Goal: Transaction & Acquisition: Subscribe to service/newsletter

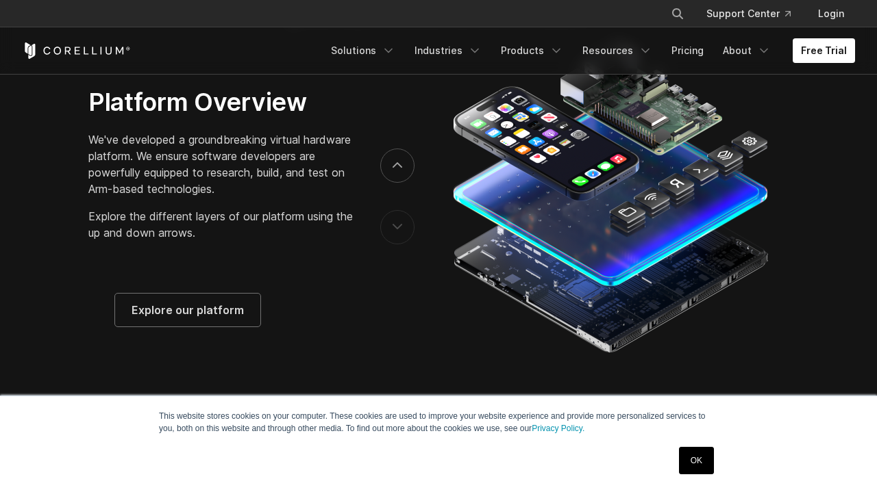
scroll to position [2183, 0]
click at [397, 171] on button "next" at bounding box center [397, 166] width 34 height 34
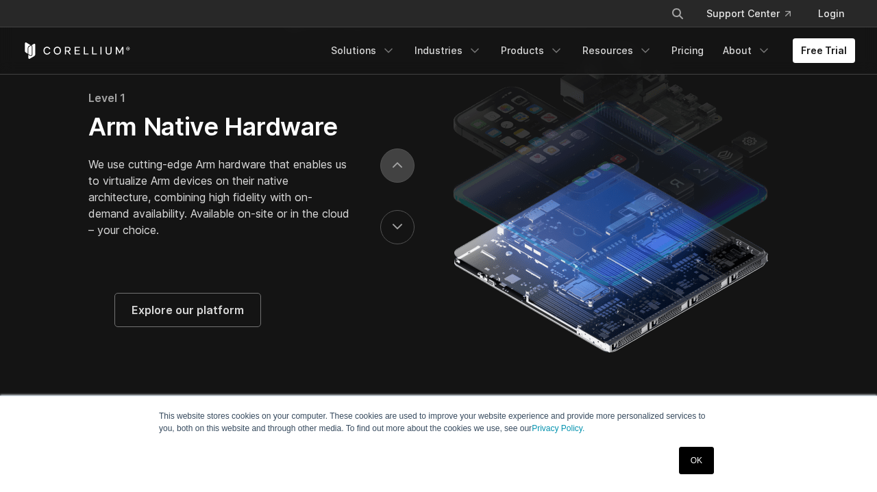
click at [397, 171] on button "next" at bounding box center [397, 166] width 34 height 34
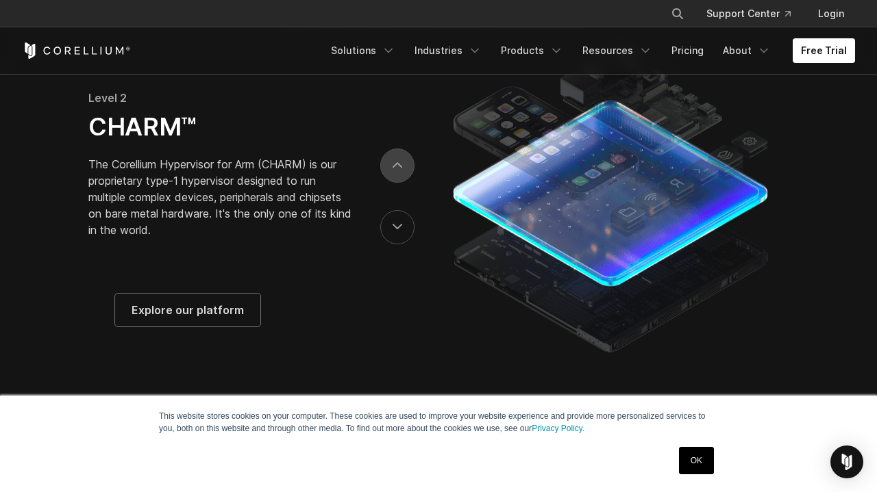
click at [397, 171] on button "next" at bounding box center [397, 166] width 34 height 34
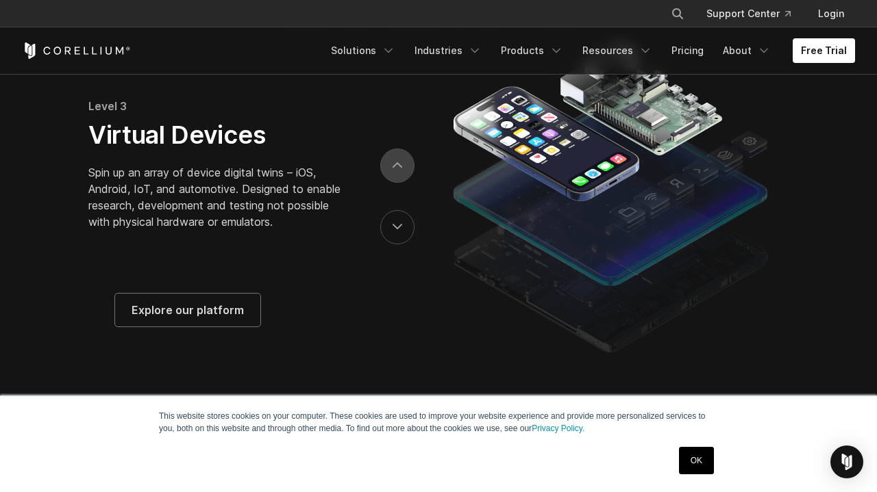
click at [397, 171] on button "next" at bounding box center [397, 166] width 34 height 34
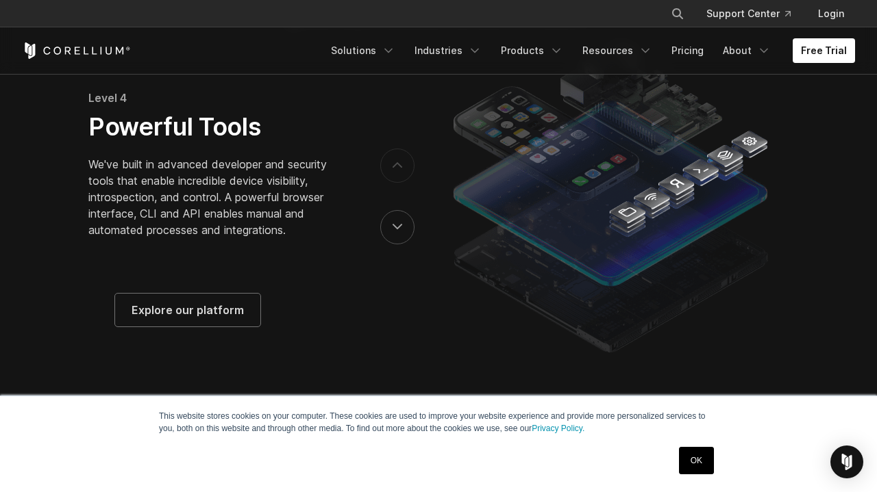
click at [397, 171] on button "next" at bounding box center [397, 166] width 34 height 34
click at [403, 231] on button "previous" at bounding box center [397, 227] width 34 height 34
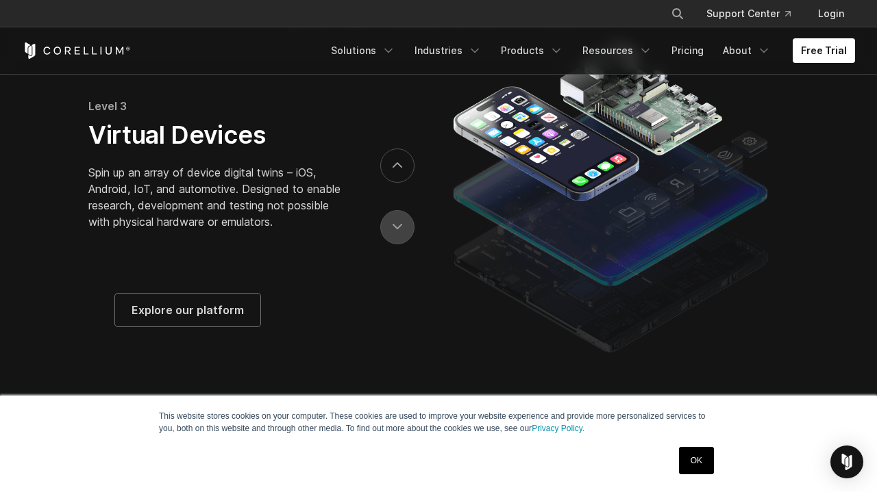
click at [403, 231] on button "previous" at bounding box center [397, 227] width 34 height 34
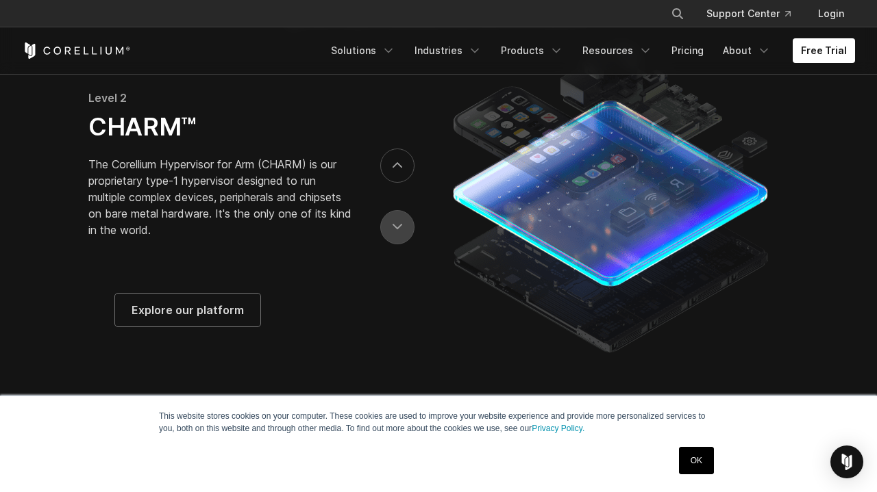
click at [403, 231] on button "previous" at bounding box center [397, 227] width 34 height 34
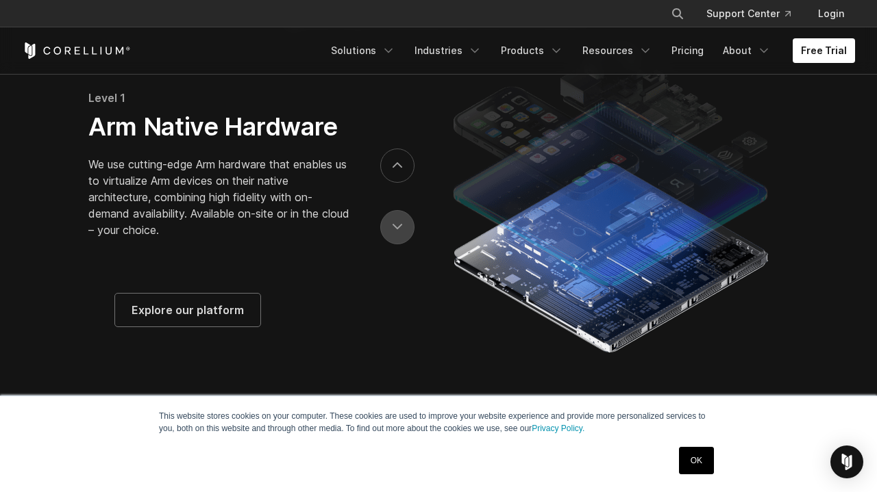
click at [403, 231] on button "previous" at bounding box center [397, 227] width 34 height 34
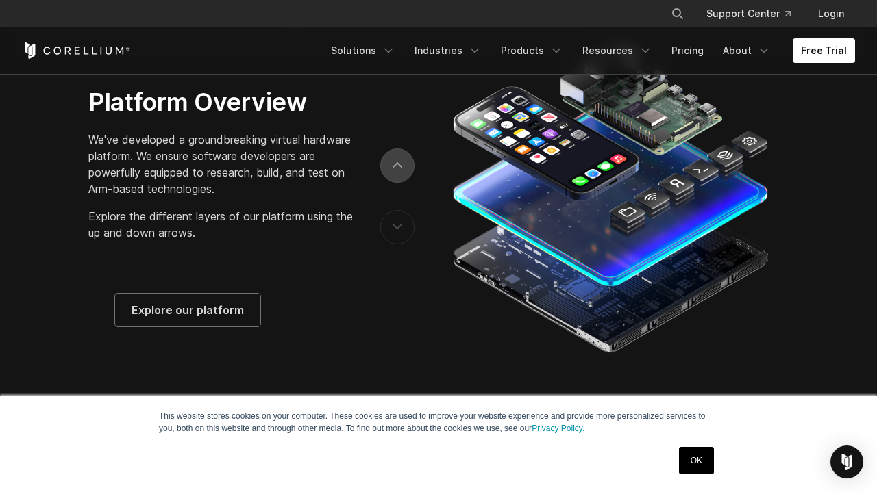
click at [405, 182] on button "next" at bounding box center [397, 166] width 34 height 34
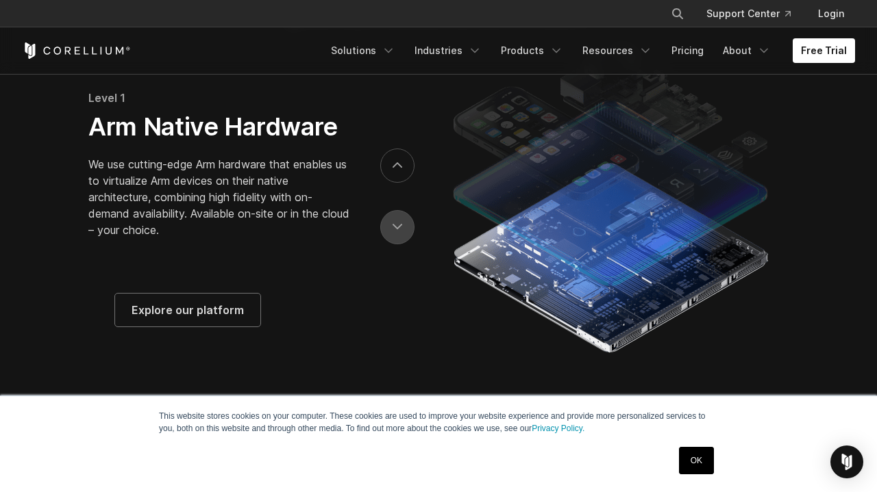
click at [405, 239] on button "previous" at bounding box center [397, 227] width 34 height 34
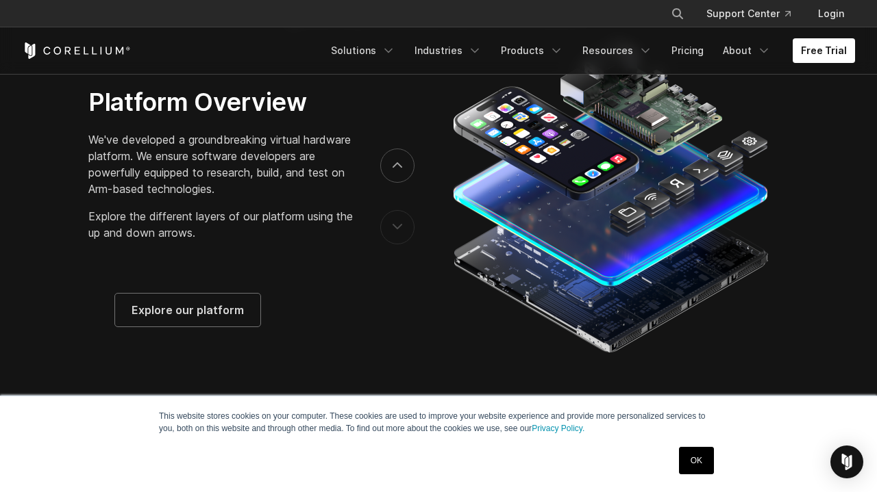
click at [405, 239] on button "previous" at bounding box center [397, 227] width 34 height 34
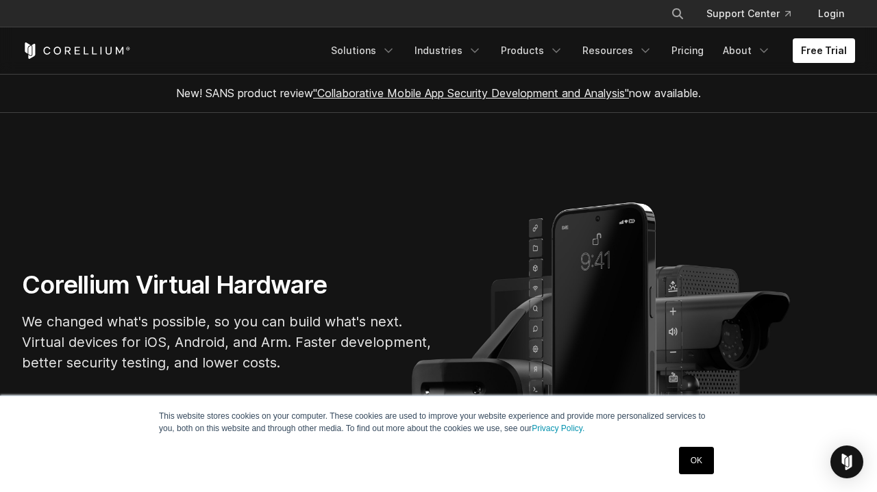
scroll to position [0, 0]
click at [819, 55] on link "Free Trial" at bounding box center [824, 50] width 62 height 25
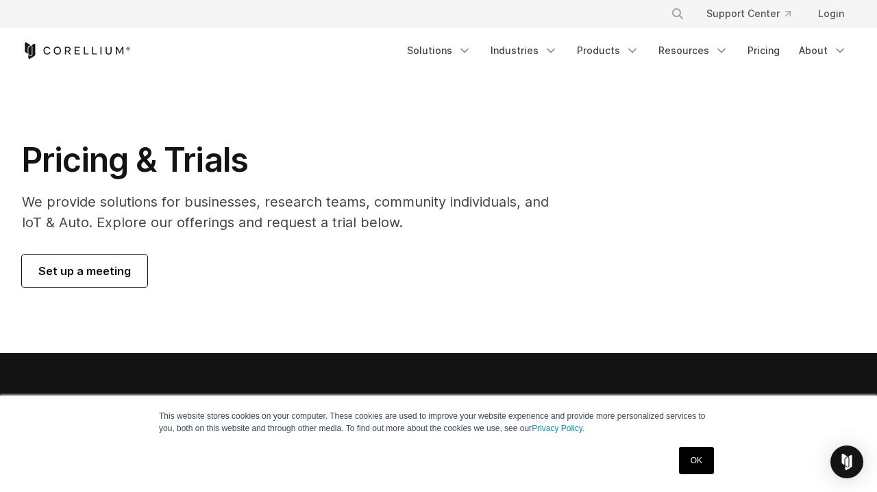
click at [127, 279] on link "Set up a meeting" at bounding box center [84, 271] width 125 height 33
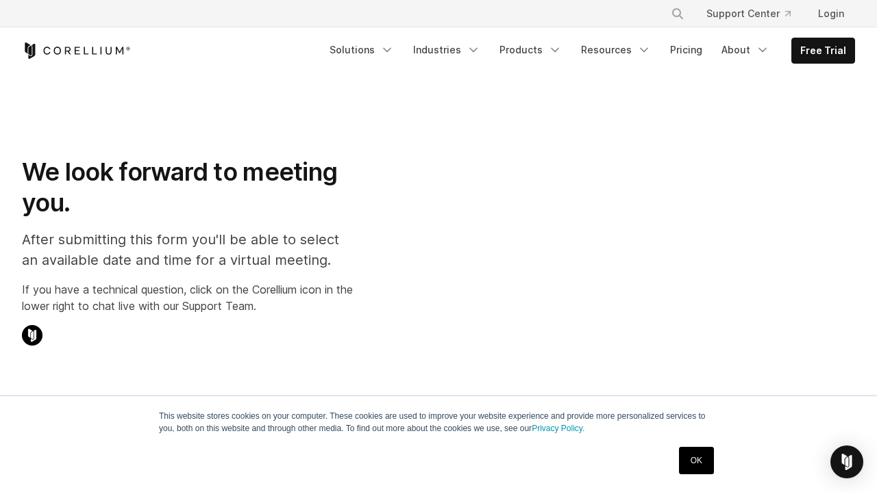
select select "**"
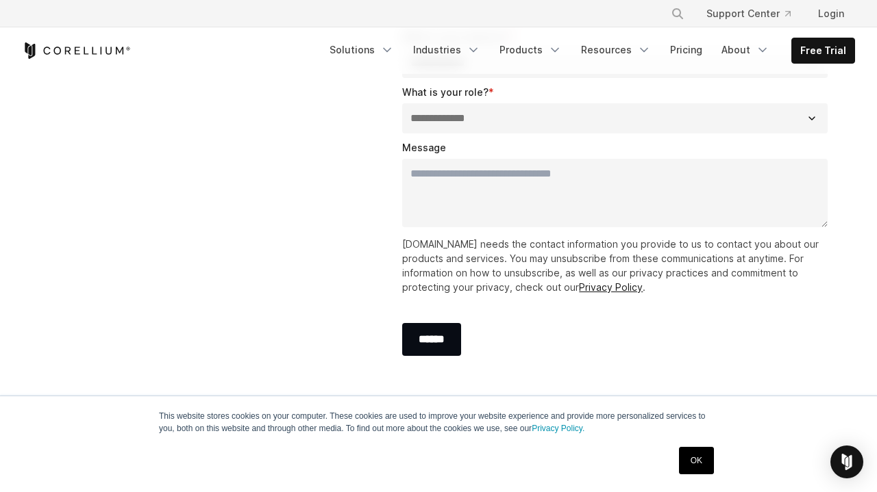
scroll to position [476, 0]
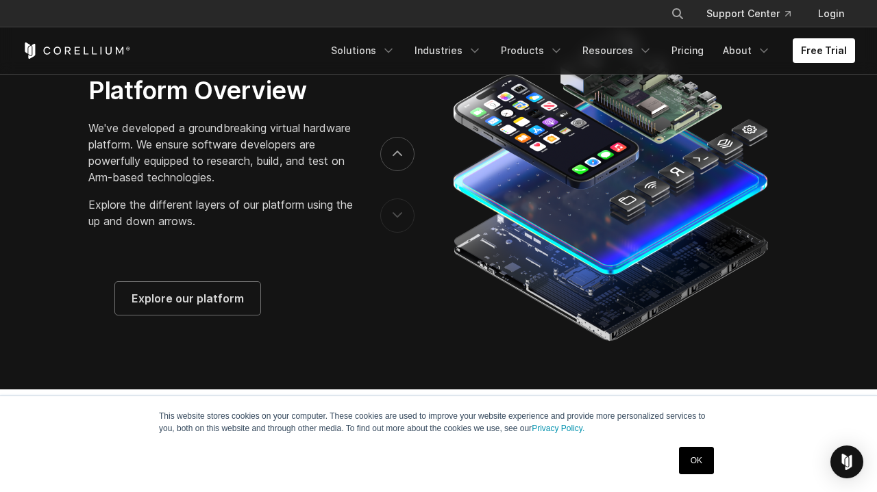
scroll to position [2305, 0]
